Goal: Answer question/provide support: Share knowledge or assist other users

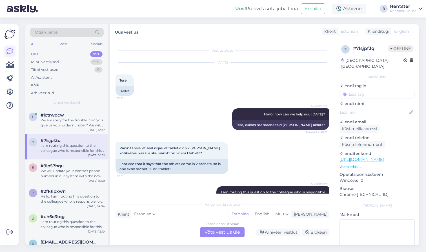
scroll to position [41, 0]
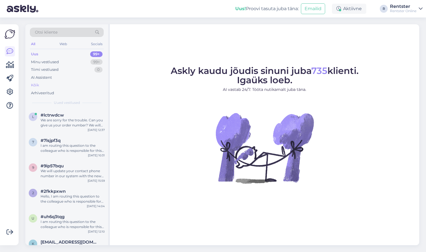
click at [40, 82] on div "Kõik" at bounding box center [67, 85] width 74 height 8
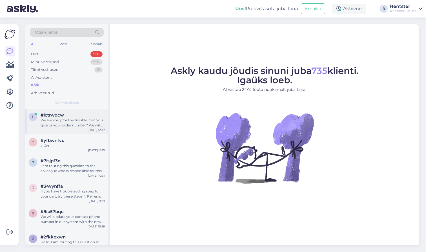
click at [66, 122] on div "We are sorry for the trouble. Can you give us your order number? We will look i…" at bounding box center [73, 123] width 64 height 10
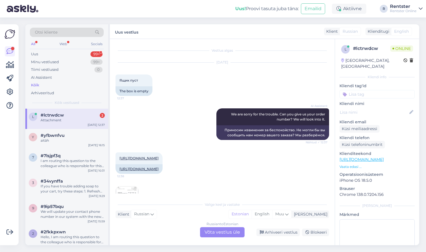
scroll to position [22, 0]
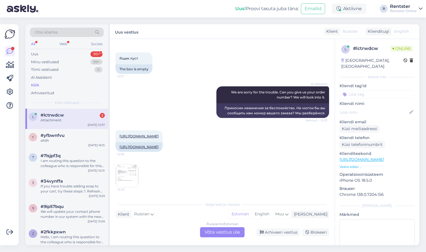
click at [124, 177] on img at bounding box center [127, 175] width 23 height 23
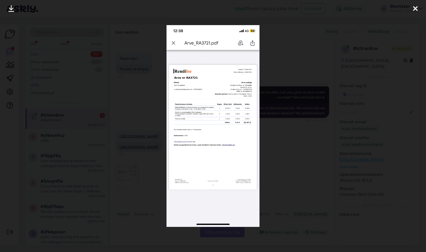
click at [305, 64] on div at bounding box center [213, 126] width 426 height 252
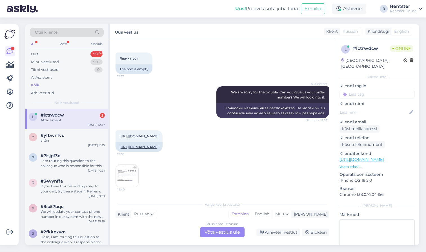
click at [215, 230] on div "Russian to Estonian Võta vestlus üle" at bounding box center [222, 232] width 45 height 10
click at [219, 232] on div "Russian to Estonian Võta vestlus üle" at bounding box center [222, 232] width 45 height 10
click at [351, 31] on span "Russian" at bounding box center [350, 31] width 15 height 6
click at [398, 31] on span "English" at bounding box center [402, 31] width 15 height 6
click at [226, 233] on div "Russian to Estonian Võta vestlus üle" at bounding box center [222, 232] width 45 height 10
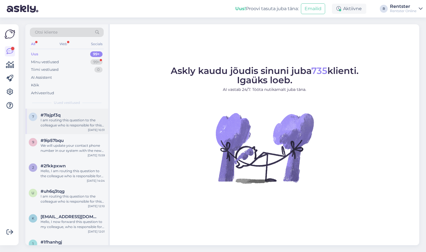
click at [103, 121] on div "I am routing this question to the colleague who is responsible for this topic. …" at bounding box center [73, 123] width 64 height 10
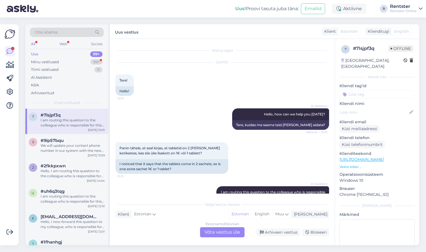
scroll to position [41, 0]
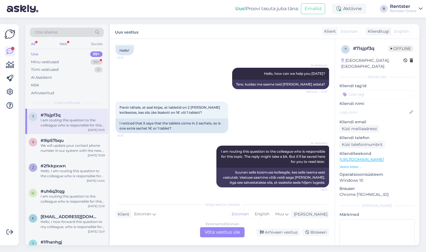
click at [221, 232] on div "Estonian to Estonian Võta vestlus üle" at bounding box center [222, 232] width 45 height 10
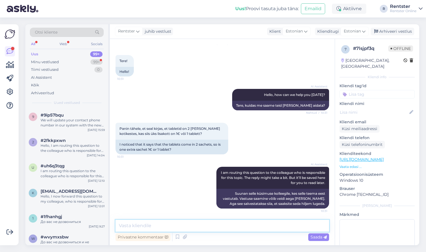
click at [180, 229] on textarea at bounding box center [223, 226] width 214 height 12
type textarea "Võtke otse rendileandjaga ühendust"
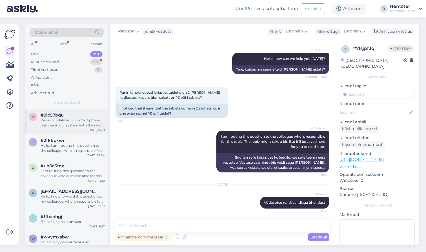
click at [77, 118] on div "We will update your contact phone number in our system with the new one you pro…" at bounding box center [73, 123] width 64 height 10
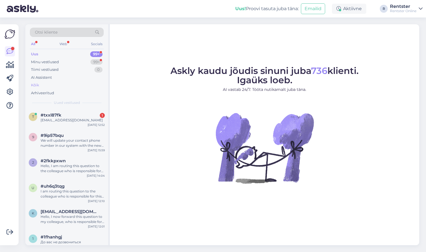
click at [58, 85] on div "Kõik" at bounding box center [67, 85] width 74 height 8
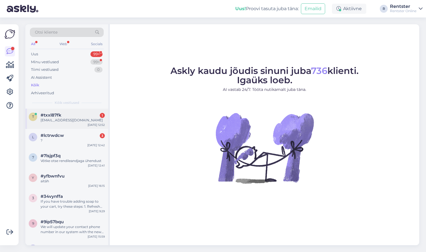
click at [69, 120] on div "digiturundusabi@gmail.com" at bounding box center [73, 120] width 64 height 5
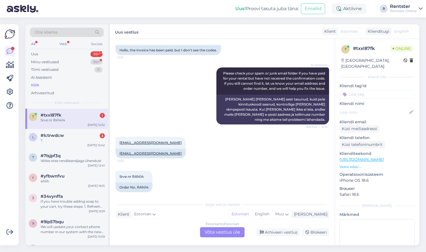
scroll to position [41, 0]
click at [66, 135] on div "#lctrwdcw 3" at bounding box center [73, 135] width 64 height 5
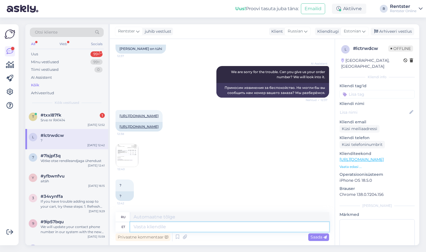
click at [178, 227] on textarea at bounding box center [229, 227] width 199 height 10
type textarea "võtke"
type textarea "брать"
type textarea "võtke rendileandjaga ühen"
type textarea "связаться с арендодателем"
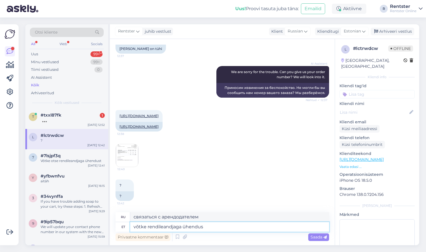
type textarea "võtke rendileandjaga ühendust"
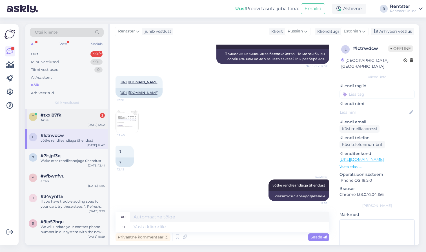
click at [75, 118] on div "Arve" at bounding box center [73, 120] width 64 height 5
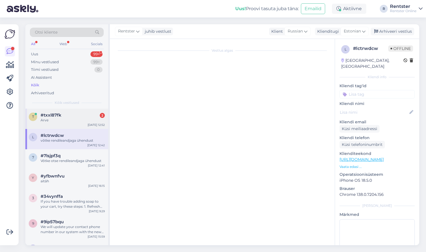
scroll to position [74, 0]
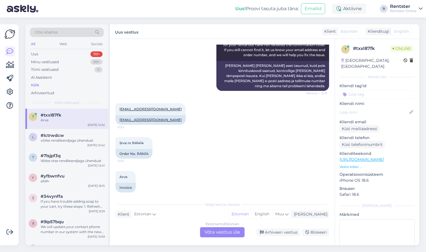
click at [210, 232] on div "Estonian to Estonian Võta vestlus üle" at bounding box center [222, 232] width 45 height 10
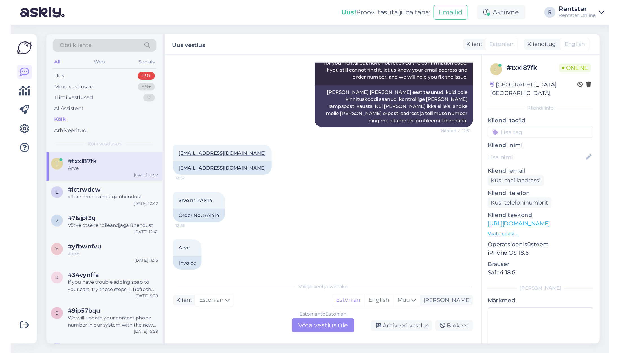
scroll to position [53, 0]
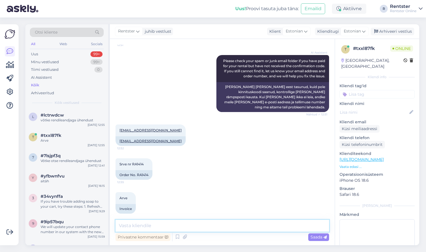
click at [156, 226] on textarea at bounding box center [223, 226] width 214 height 12
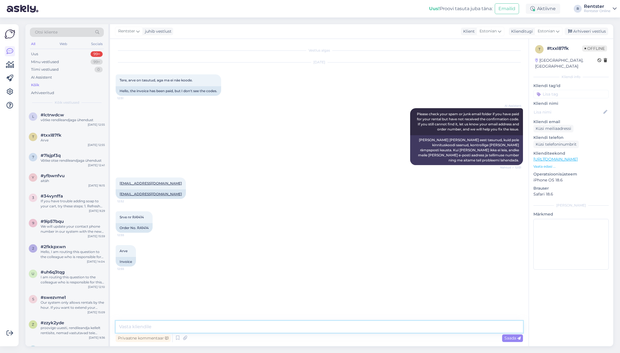
scroll to position [0, 0]
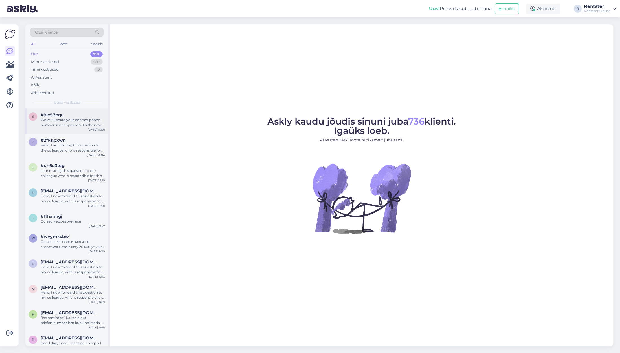
drag, startPoint x: 71, startPoint y: 113, endPoint x: 76, endPoint y: 124, distance: 12.6
click at [71, 113] on div "#9ip57bqu" at bounding box center [73, 115] width 64 height 5
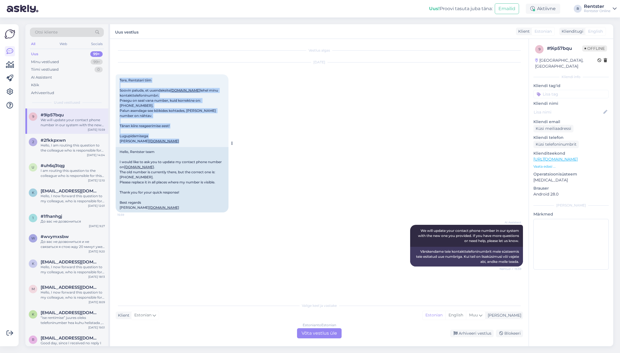
drag, startPoint x: 122, startPoint y: 98, endPoint x: 118, endPoint y: 79, distance: 18.7
click at [117, 79] on div "Tere, Rentsteri tiim Soovin paluda, et uuendaksite [DOMAIN_NAME] lehel minu kon…" at bounding box center [172, 110] width 113 height 73
copy span "Tere, Rentsteri tiim Soovin paluda, et uuendaksite [DOMAIN_NAME] lehel minu kon…"
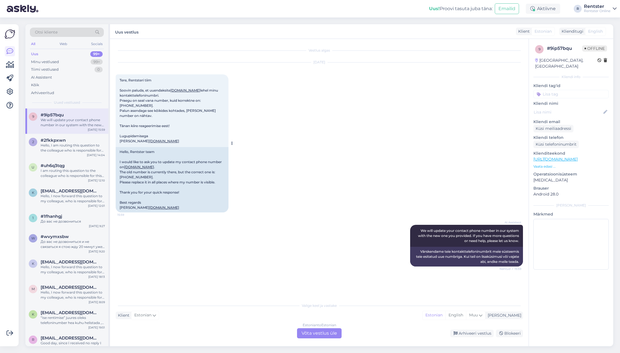
drag, startPoint x: 299, startPoint y: 182, endPoint x: 166, endPoint y: 180, distance: 132.6
click at [299, 182] on div "[DATE] Tere, Rentsteri tiim Soovin paluda, et uuendaksite [DOMAIN_NAME] lehel m…" at bounding box center [319, 137] width 407 height 162
click at [231, 317] on div "Klient Estonian Mina Estonian English Muu" at bounding box center [319, 316] width 407 height 8
click at [228, 316] on div "Klient Estonian Mina Estonian English Muu" at bounding box center [319, 316] width 407 height 8
